Goal: Communication & Community: Answer question/provide support

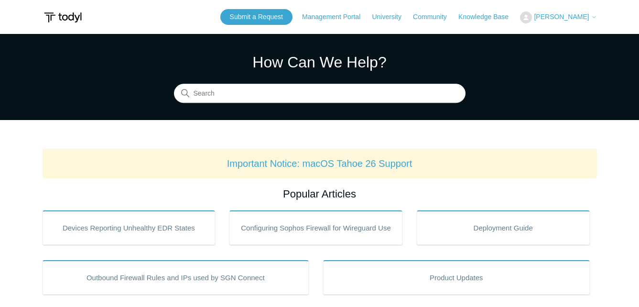
click at [575, 16] on span "[PERSON_NAME]" at bounding box center [561, 17] width 55 height 8
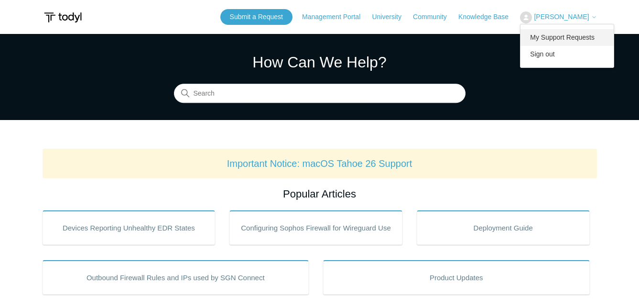
click at [566, 37] on link "My Support Requests" at bounding box center [566, 37] width 93 height 17
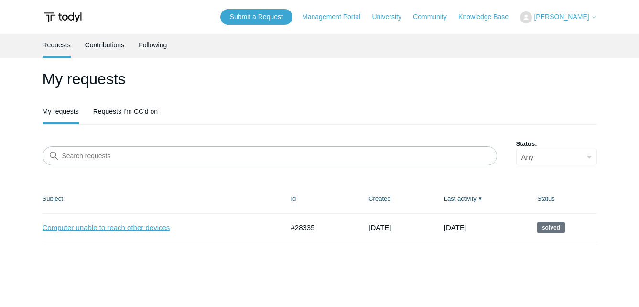
click at [162, 226] on link "Computer unable to reach other devices" at bounding box center [156, 227] width 227 height 11
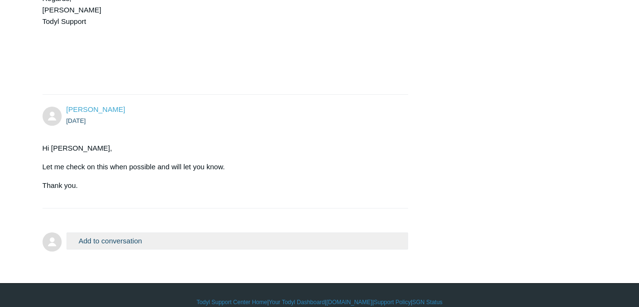
scroll to position [2377, 0]
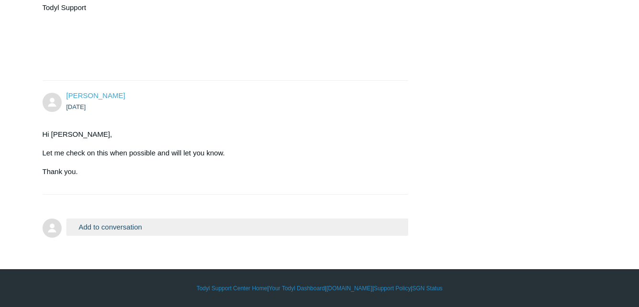
click at [188, 224] on button "Add to conversation" at bounding box center [237, 226] width 342 height 17
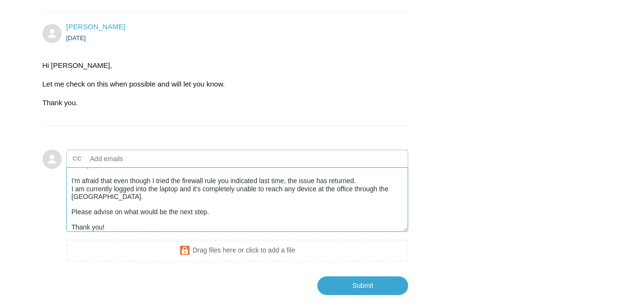
scroll to position [2500, 0]
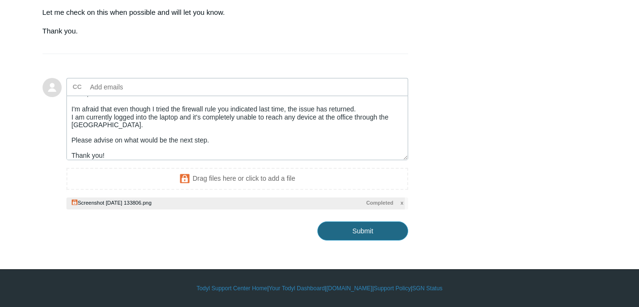
click at [366, 240] on input "Submit" at bounding box center [362, 230] width 91 height 19
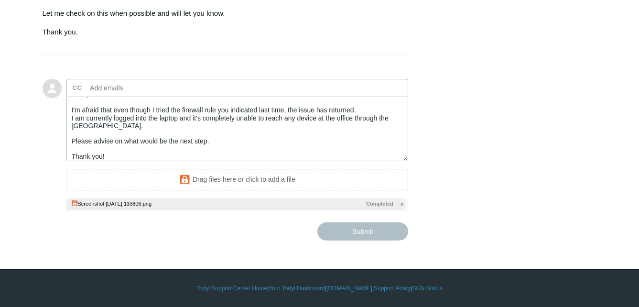
type textarea "Hello, I'm afraid that even though I tried the firewall rule you indicated last…"
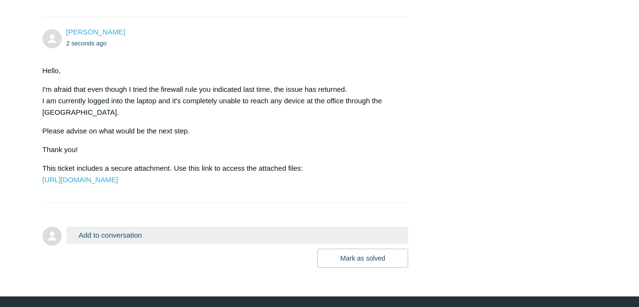
scroll to position [2533, 0]
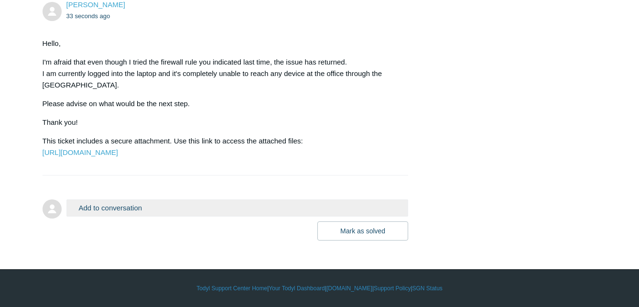
scroll to position [2604, 0]
click at [82, 185] on form "Add to conversation CC Add emails Drag files here or click to add a file [PERSO…" at bounding box center [226, 212] width 366 height 55
click at [108, 209] on button "Add to conversation" at bounding box center [237, 207] width 342 height 17
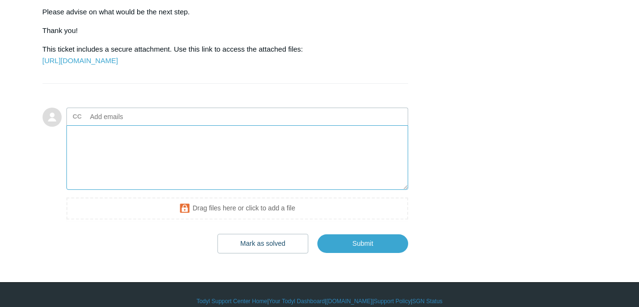
click at [138, 190] on textarea "Add your reply" at bounding box center [237, 157] width 342 height 65
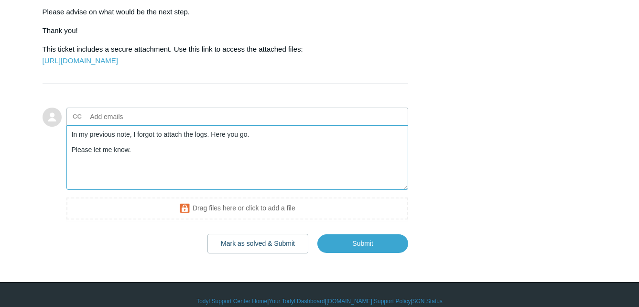
scroll to position [2700, 0]
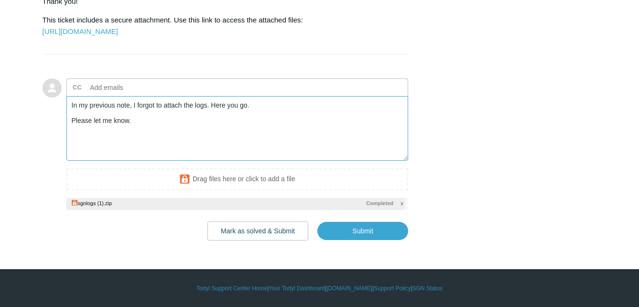
click at [194, 134] on textarea "In my previous note, I forgot to attach the logs. Here you go. Please let me kn…" at bounding box center [237, 128] width 342 height 65
click at [374, 240] on input "Submit" at bounding box center [362, 230] width 91 height 19
type textarea "In my previous note, I forgot to attach the SGN logs. Here you go. Please let m…"
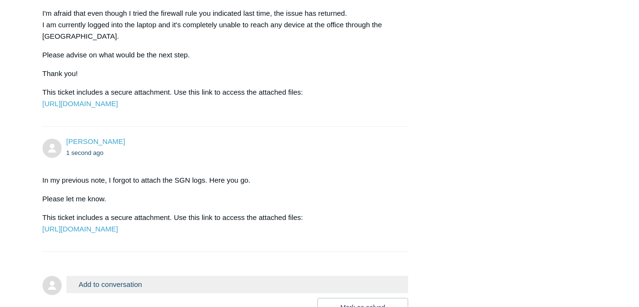
scroll to position [2513, 0]
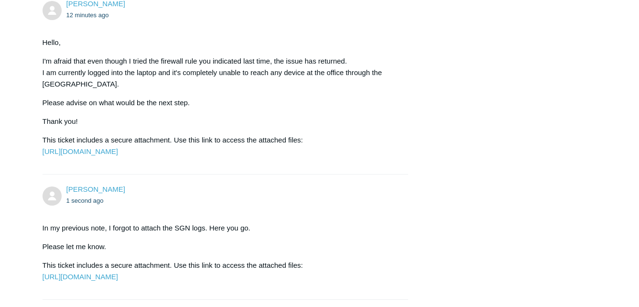
scroll to position [2513, 0]
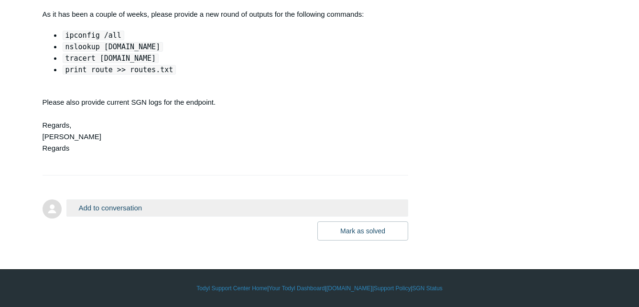
scroll to position [3017, 0]
click at [153, 208] on button "Add to conversation" at bounding box center [237, 207] width 342 height 17
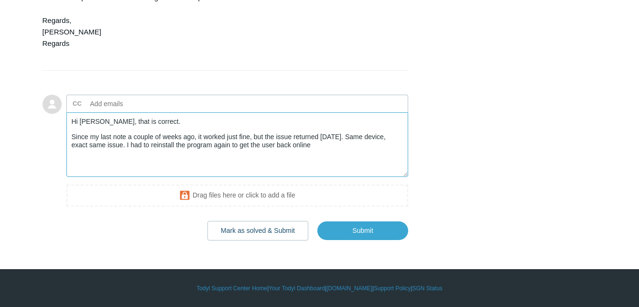
drag, startPoint x: 182, startPoint y: 251, endPoint x: 159, endPoint y: 249, distance: 23.5
click at [159, 177] on textarea "Hi [PERSON_NAME], that is correct. Since my last note a couple of weeks ago, it…" at bounding box center [237, 144] width 342 height 65
click at [319, 177] on textarea "Hi [PERSON_NAME], that is correct. Since my last note a couple of weeks ago, it…" at bounding box center [237, 144] width 342 height 65
type textarea "Hi [PERSON_NAME], that is correct. Since my last note a couple of weeks ago, it…"
